Goal: Obtain resource: Obtain resource

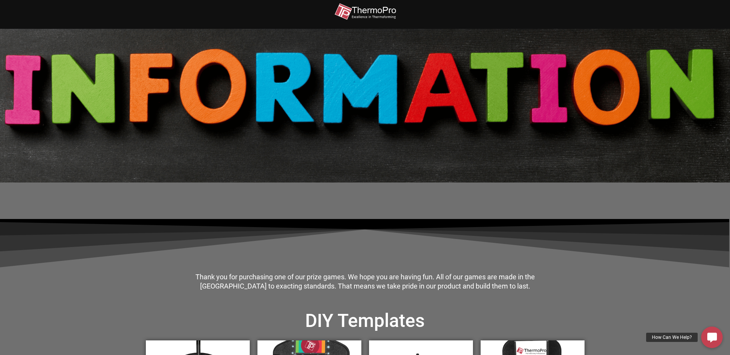
scroll to position [231, 0]
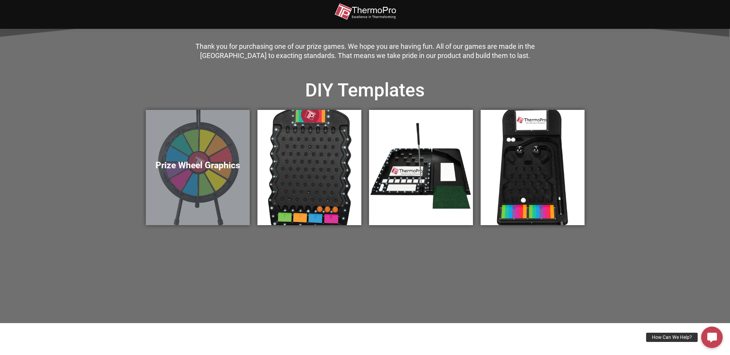
click at [195, 162] on h5 "Prize Wheel Graphics" at bounding box center [197, 165] width 88 height 11
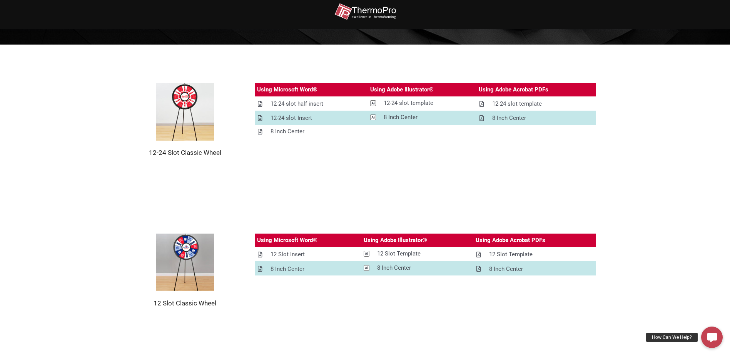
scroll to position [115, 0]
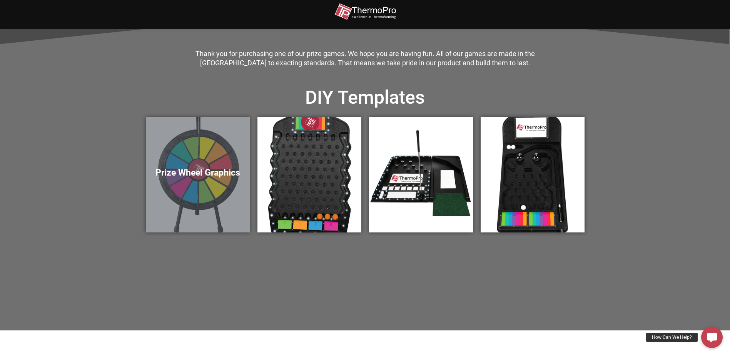
scroll to position [124, 0]
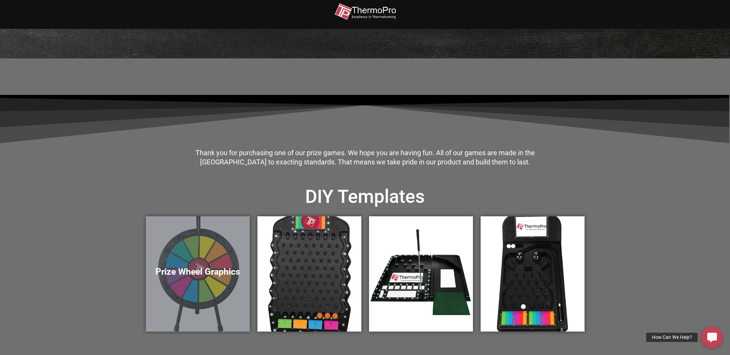
click at [208, 240] on div "Prize Wheel Graphics" at bounding box center [198, 274] width 104 height 115
click at [204, 264] on div "Prize Wheel Graphics" at bounding box center [198, 274] width 104 height 115
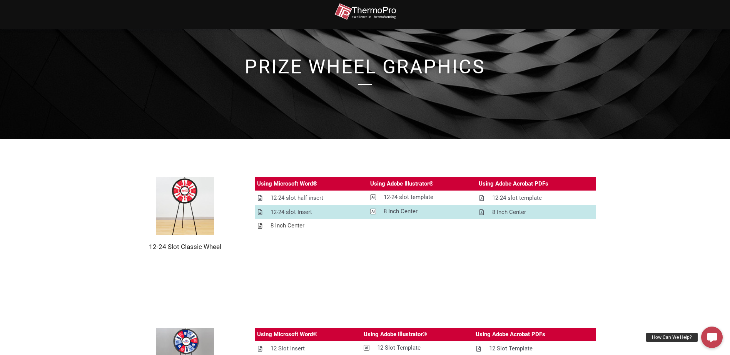
scroll to position [38, 0]
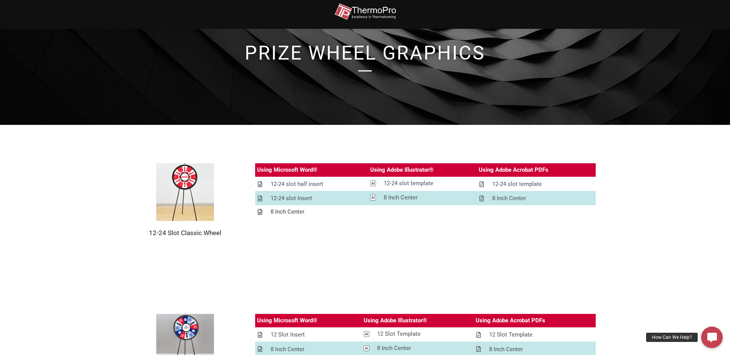
click at [292, 215] on div "8 Inch Center" at bounding box center [287, 212] width 34 height 10
